Goal: Connect with others: Participate in discussion

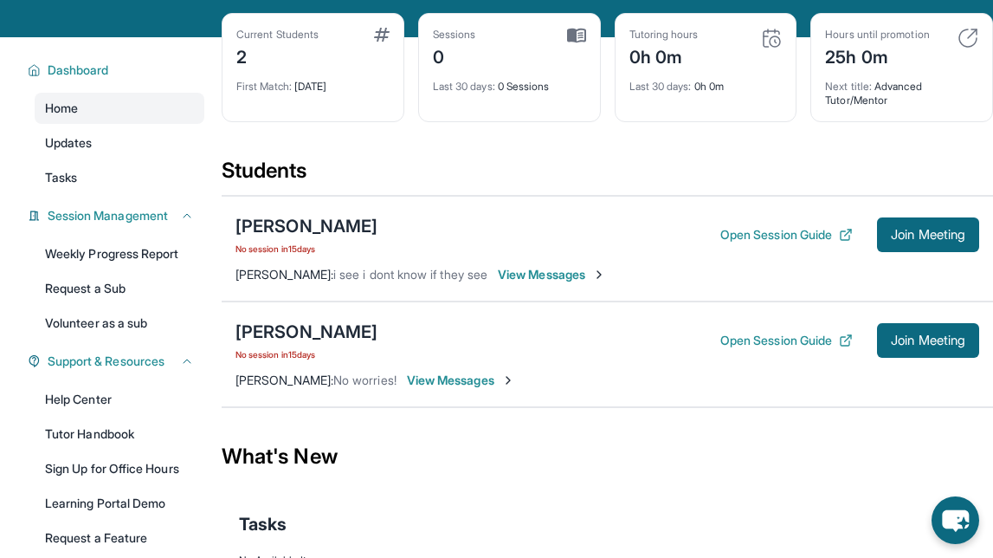
scroll to position [91, 0]
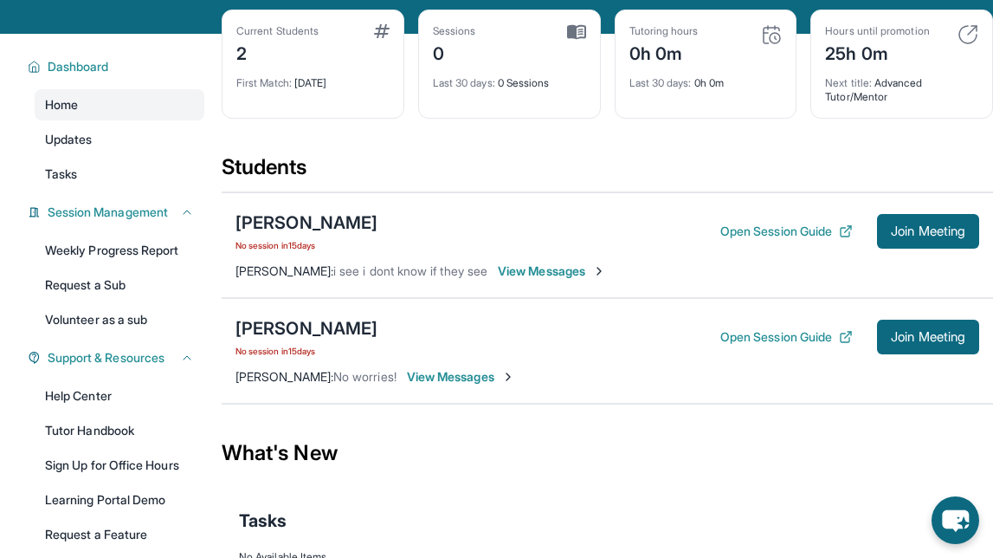
click at [459, 373] on span "View Messages" at bounding box center [461, 376] width 108 height 17
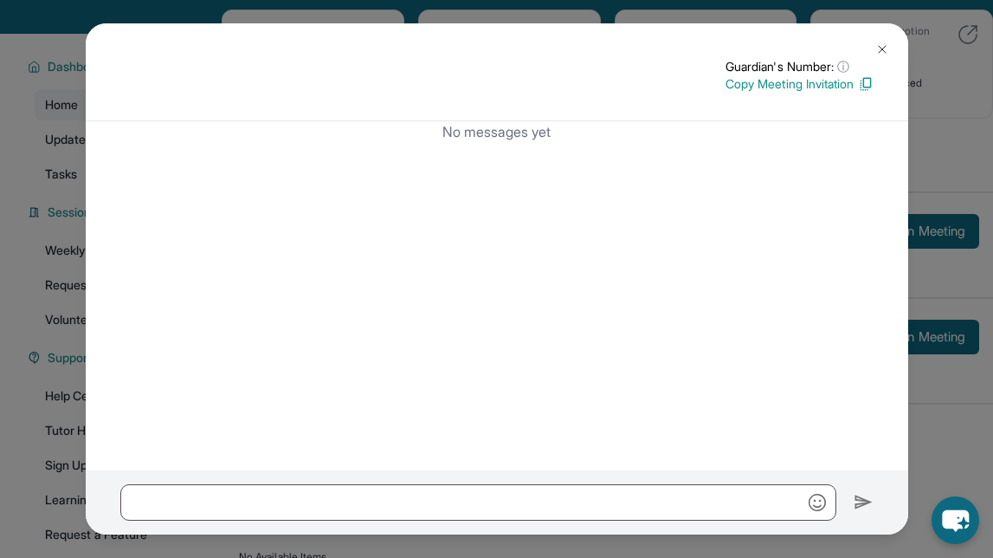
click at [886, 46] on img at bounding box center [883, 49] width 14 height 14
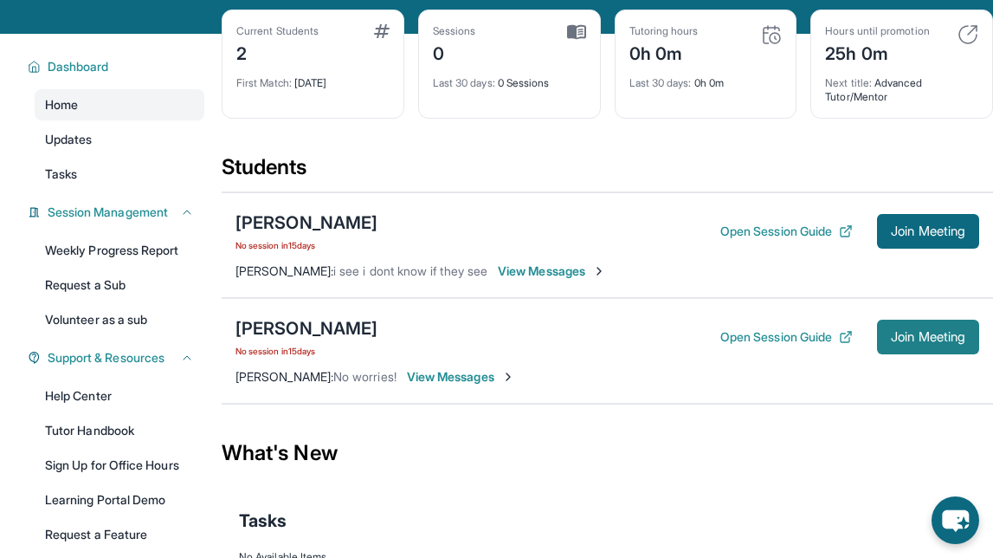
click at [882, 331] on button "Join Meeting" at bounding box center [928, 337] width 102 height 35
